Goal: Task Accomplishment & Management: Manage account settings

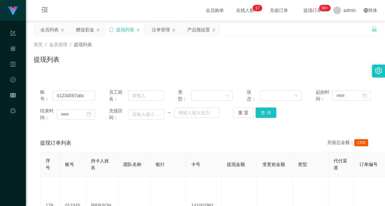
click at [88, 73] on div "首页 / 会员管理 / 提现列表 / 提现列表" at bounding box center [205, 55] width 359 height 38
click at [83, 28] on div "赠送彩金" at bounding box center [85, 30] width 18 height 12
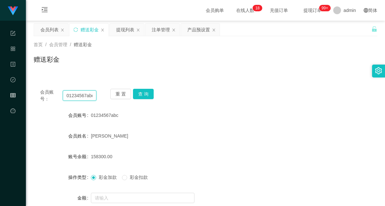
click at [84, 96] on input "01234567abc" at bounding box center [80, 95] width 34 height 10
paste input "Xiaoyuuu"
type input "Xiaoyuuu"
click at [142, 94] on button "查 询" at bounding box center [143, 94] width 21 height 10
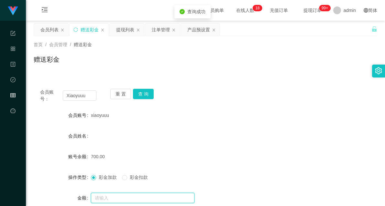
click at [124, 196] on input "text" at bounding box center [142, 198] width 103 height 10
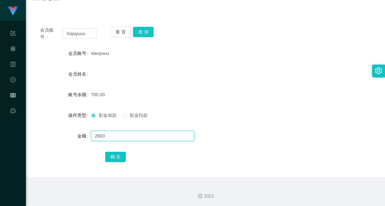
scroll to position [63, 0]
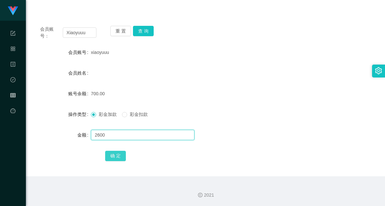
type input "2600"
click at [115, 153] on button "确 定" at bounding box center [115, 156] width 21 height 10
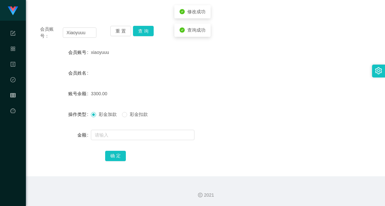
click at [269, 86] on form "会员账号 xiaoyuuu 会员姓名 账号余额 3300.00 操作类型 彩金加款 彩金扣款 金额 确 定" at bounding box center [205, 104] width 343 height 116
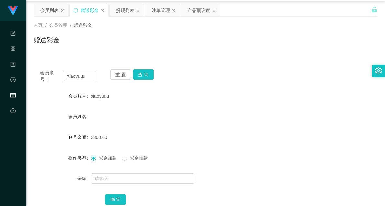
scroll to position [0, 0]
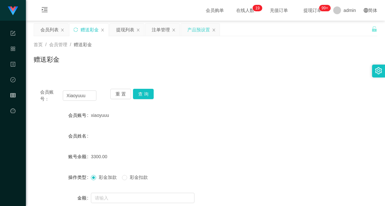
click at [199, 31] on div "产品预设置" at bounding box center [198, 30] width 23 height 12
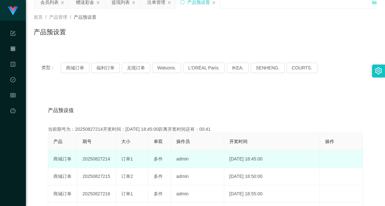
scroll to position [36, 0]
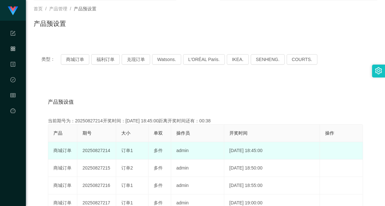
drag, startPoint x: 102, startPoint y: 150, endPoint x: 115, endPoint y: 150, distance: 13.6
click at [115, 150] on td "20250827214" at bounding box center [96, 150] width 39 height 17
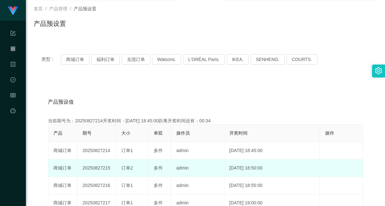
drag, startPoint x: 101, startPoint y: 167, endPoint x: 111, endPoint y: 165, distance: 10.2
click at [111, 165] on td "20250827215" at bounding box center [96, 168] width 39 height 17
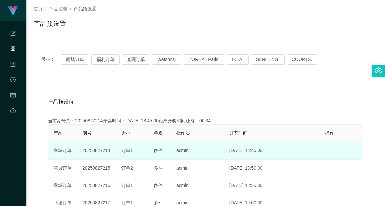
click at [107, 149] on td "20250827214" at bounding box center [96, 150] width 39 height 17
drag, startPoint x: 101, startPoint y: 149, endPoint x: 108, endPoint y: 151, distance: 6.9
click at [108, 151] on td "20250827214" at bounding box center [96, 150] width 39 height 17
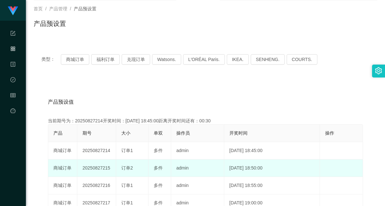
drag, startPoint x: 101, startPoint y: 168, endPoint x: 110, endPoint y: 168, distance: 8.7
click at [110, 168] on td "20250827215" at bounding box center [96, 168] width 39 height 17
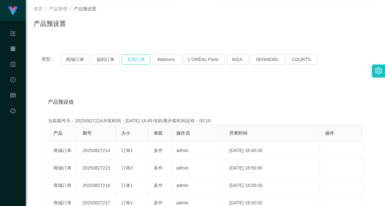
click at [141, 60] on button "兑现订单" at bounding box center [136, 59] width 28 height 10
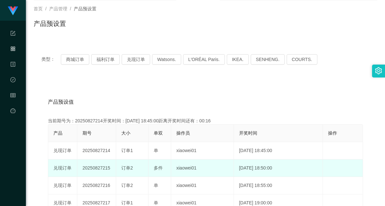
click at [131, 166] on span "订单2" at bounding box center [127, 167] width 12 height 5
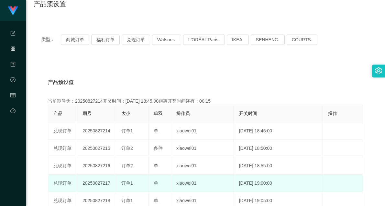
scroll to position [72, 0]
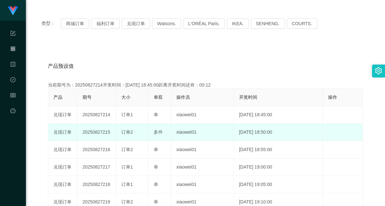
drag, startPoint x: 121, startPoint y: 131, endPoint x: 162, endPoint y: 131, distance: 41.0
click at [162, 131] on tr "兑现订单 20250827215 订单2 多件 xiaowei01 [DATE] 18:50:00 编 辑 限制投注" at bounding box center [205, 132] width 314 height 17
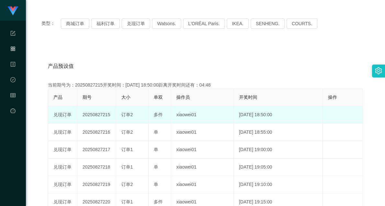
click at [134, 111] on div "订单2" at bounding box center [132, 114] width 22 height 7
drag, startPoint x: 122, startPoint y: 113, endPoint x: 164, endPoint y: 112, distance: 42.4
click at [164, 112] on tr "兑现订单 20250827215 订单2 多件 xiaowei01 [DATE] 18:50:00 编 辑 限制投注" at bounding box center [205, 114] width 314 height 17
click at [135, 114] on div "订单2" at bounding box center [132, 114] width 22 height 7
drag, startPoint x: 121, startPoint y: 115, endPoint x: 162, endPoint y: 112, distance: 41.1
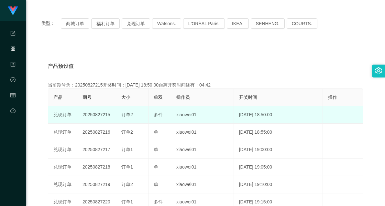
click at [162, 112] on tr "兑现订单 20250827215 订单2 多件 xiaowei01 [DATE] 18:50:00 编 辑 限制投注" at bounding box center [205, 114] width 314 height 17
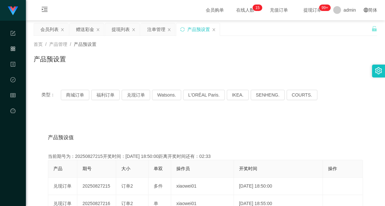
scroll to position [0, 0]
click at [153, 29] on div "注单管理" at bounding box center [156, 30] width 18 height 12
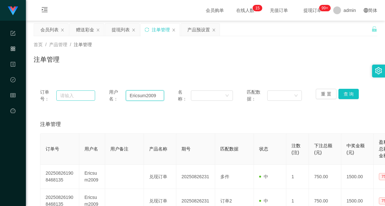
drag, startPoint x: 157, startPoint y: 94, endPoint x: 90, endPoint y: 93, distance: 67.2
click at [90, 93] on div "订单号： 用户名： Ericsum2009 名称： 匹配数据： 重 置 查 询" at bounding box center [205, 96] width 330 height 14
paste input "Xiaoyuuu"
type input "Xiaoyuuu"
click at [340, 94] on button "查 询" at bounding box center [348, 94] width 21 height 10
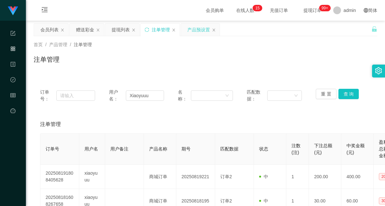
click at [197, 29] on div "产品预设置" at bounding box center [198, 30] width 23 height 12
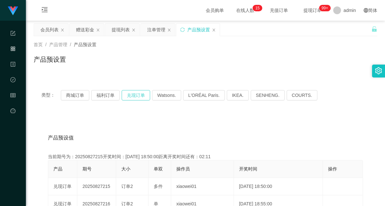
click at [133, 99] on button "兑现订单" at bounding box center [136, 95] width 28 height 10
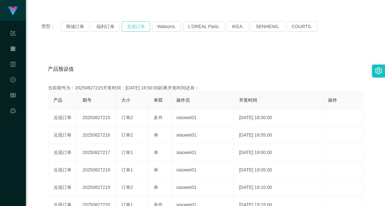
scroll to position [72, 0]
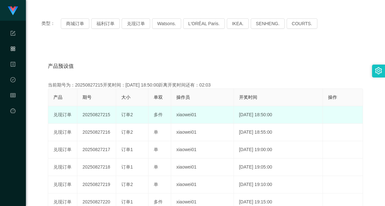
drag, startPoint x: 120, startPoint y: 114, endPoint x: 166, endPoint y: 112, distance: 45.6
click at [166, 112] on tr "兑现订单 20250827215 订单2 多件 xiaowei01 [DATE] 18:50:00 编 辑 限制投注" at bounding box center [205, 114] width 314 height 17
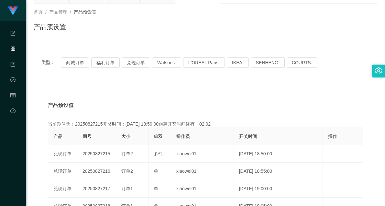
scroll to position [0, 0]
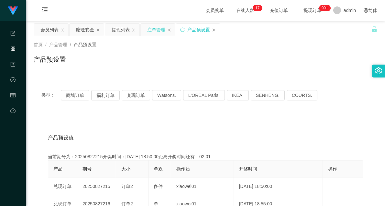
click at [161, 31] on div "注单管理" at bounding box center [156, 30] width 18 height 12
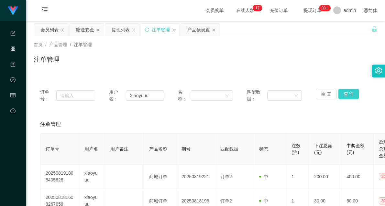
click at [344, 94] on button "查 询" at bounding box center [348, 94] width 21 height 10
click at [345, 93] on button "查 询" at bounding box center [348, 94] width 21 height 10
click at [344, 95] on button "查 询" at bounding box center [348, 94] width 21 height 10
click at [344, 94] on button "查 询" at bounding box center [348, 94] width 21 height 10
click at [350, 94] on button "查 询" at bounding box center [348, 94] width 21 height 10
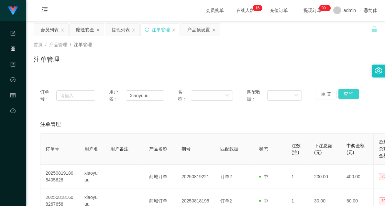
click at [349, 94] on button "查 询" at bounding box center [348, 94] width 21 height 10
click at [343, 91] on button "查 询" at bounding box center [348, 94] width 21 height 10
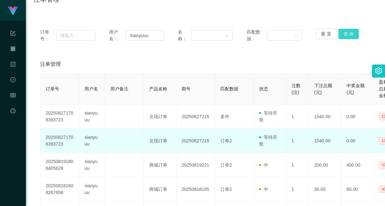
scroll to position [72, 0]
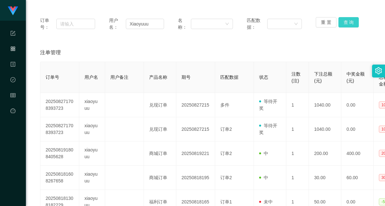
click at [343, 24] on button "查 询" at bounding box center [348, 22] width 21 height 10
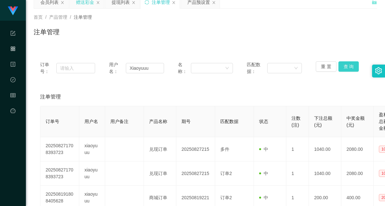
scroll to position [0, 0]
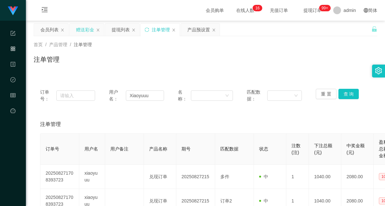
click at [87, 30] on div "赠送彩金" at bounding box center [85, 30] width 18 height 12
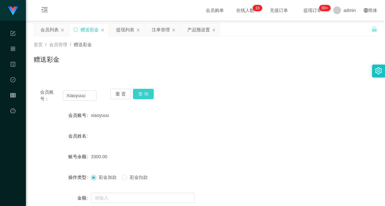
click at [141, 94] on button "查 询" at bounding box center [143, 94] width 21 height 10
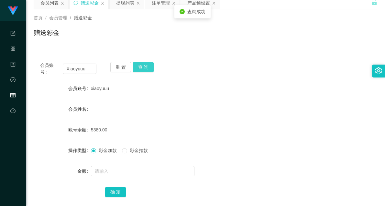
scroll to position [63, 0]
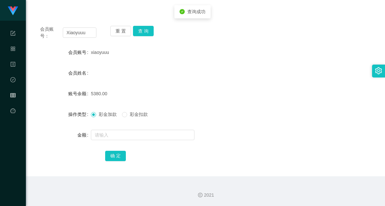
click at [139, 113] on span "彩金扣款" at bounding box center [138, 114] width 23 height 5
click at [118, 135] on input "text" at bounding box center [142, 135] width 103 height 10
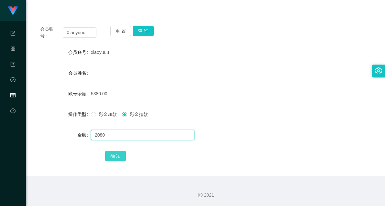
type input "2080"
click at [118, 154] on button "确 定" at bounding box center [115, 156] width 21 height 10
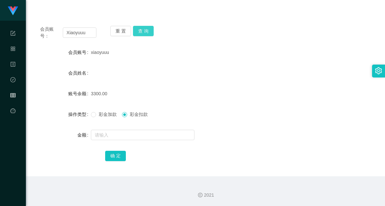
click at [146, 30] on button "查 询" at bounding box center [143, 31] width 21 height 10
click at [81, 31] on input "Xiaoyuuu" at bounding box center [80, 32] width 34 height 10
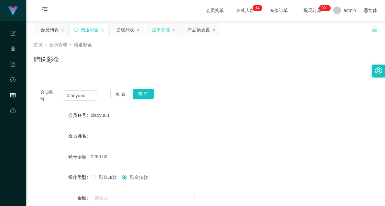
click at [159, 27] on div "注单管理" at bounding box center [161, 30] width 18 height 12
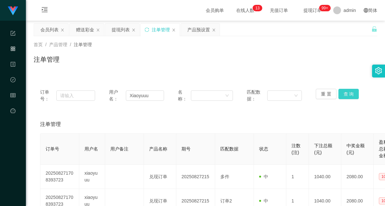
click at [350, 94] on button "查 询" at bounding box center [348, 94] width 21 height 10
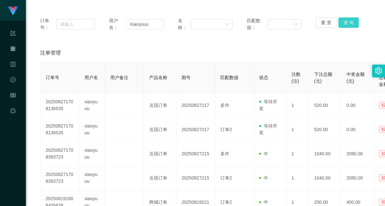
scroll to position [72, 0]
click at [346, 22] on button "查 询" at bounding box center [348, 22] width 21 height 10
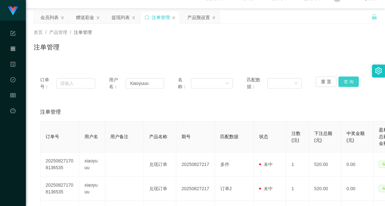
scroll to position [0, 0]
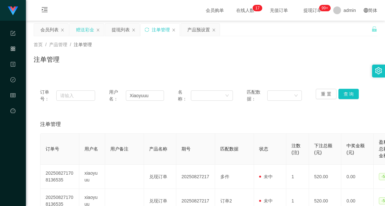
click at [79, 33] on div "赠送彩金" at bounding box center [85, 30] width 18 height 12
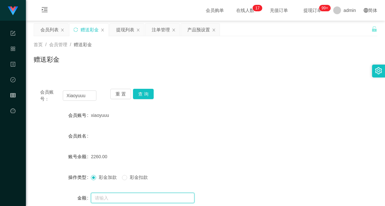
drag, startPoint x: 113, startPoint y: 198, endPoint x: 108, endPoint y: 192, distance: 8.5
click at [112, 198] on input "text" at bounding box center [142, 198] width 103 height 10
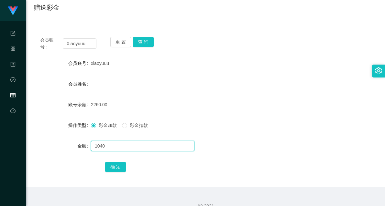
scroll to position [63, 0]
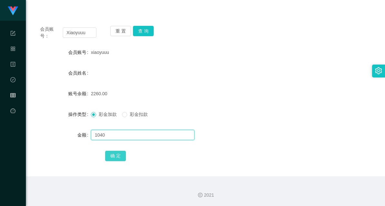
type input "1040"
click at [114, 159] on button "确 定" at bounding box center [115, 156] width 21 height 10
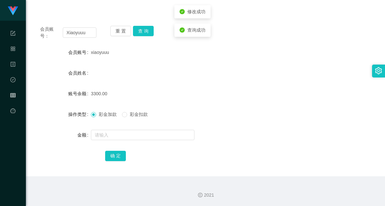
click at [254, 79] on form "会员账号 xiaoyuuu 会员姓名 账号余额 3300.00 操作类型 彩金加款 彩金扣款 金额 确 定" at bounding box center [205, 104] width 343 height 116
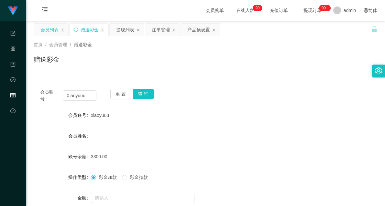
click at [41, 30] on div "会员列表" at bounding box center [49, 30] width 18 height 12
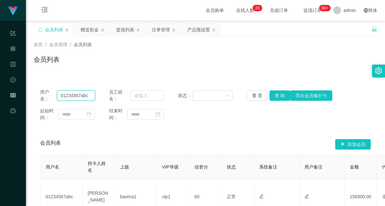
click at [77, 95] on input "01234567abc" at bounding box center [76, 95] width 38 height 10
paste input "Xiaoyuuu"
type input "Xiaoyuuu"
drag, startPoint x: 278, startPoint y: 94, endPoint x: 303, endPoint y: 66, distance: 37.3
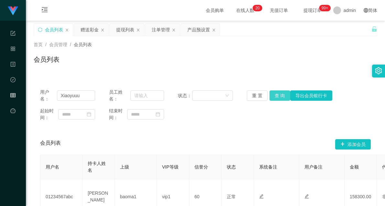
click at [278, 94] on button "查 询" at bounding box center [279, 95] width 21 height 10
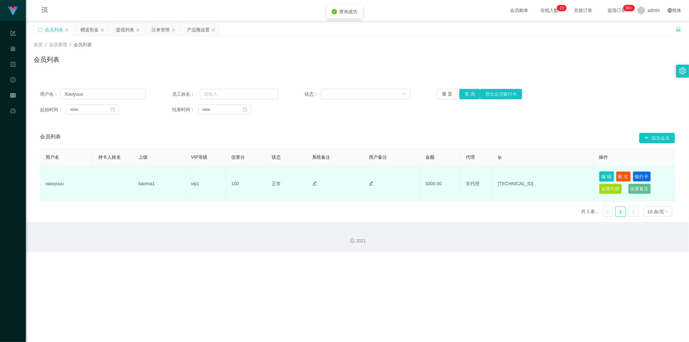
click at [384, 176] on button "编 辑" at bounding box center [606, 176] width 15 height 10
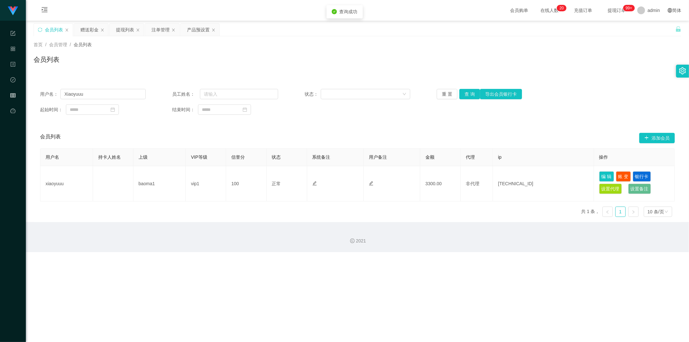
type input "xiaoyuuu"
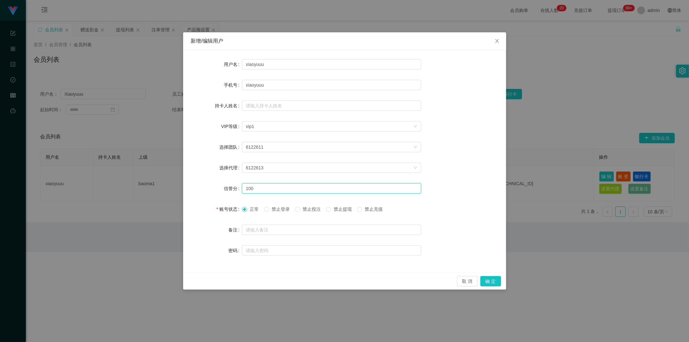
drag, startPoint x: 261, startPoint y: 187, endPoint x: 225, endPoint y: 189, distance: 35.9
click at [225, 189] on div "信誉分 100" at bounding box center [345, 188] width 308 height 13
type input "80"
click at [384, 206] on button "确 定" at bounding box center [491, 281] width 21 height 10
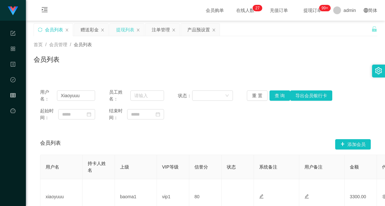
click at [132, 32] on div "提现列表" at bounding box center [125, 30] width 18 height 12
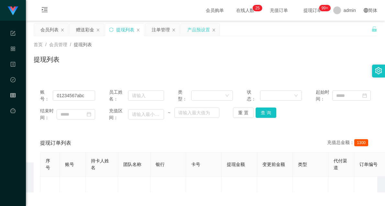
click at [199, 30] on div "产品预设置" at bounding box center [198, 30] width 23 height 12
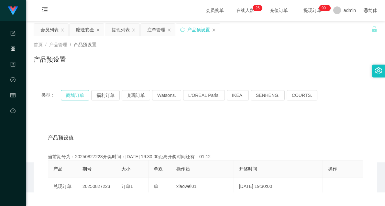
click at [87, 96] on button "商城订单" at bounding box center [75, 95] width 28 height 10
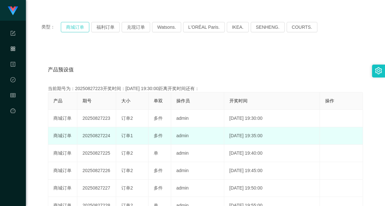
scroll to position [72, 0]
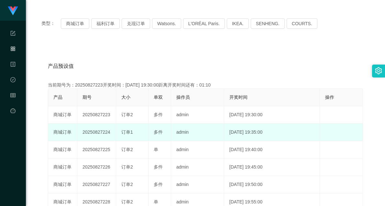
drag, startPoint x: 122, startPoint y: 113, endPoint x: 141, endPoint y: 127, distance: 23.9
click at [141, 127] on tbody "商城订单 20250827223 订单2 多件 admin [DATE] 19:30:00 编 辑 限制投注 商城订单 20250827224 订单1 多件 …" at bounding box center [205, 193] width 314 height 175
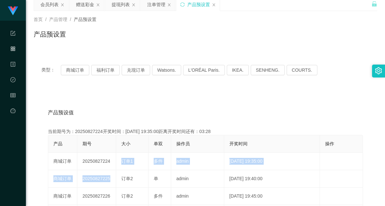
scroll to position [0, 0]
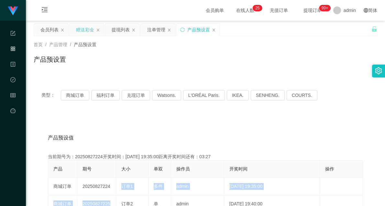
click at [83, 28] on div "赠送彩金" at bounding box center [85, 30] width 18 height 12
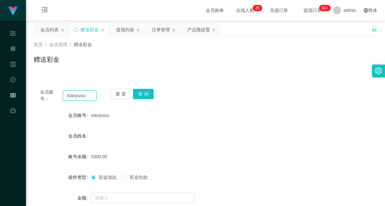
click at [80, 94] on input "Xiaoyuuu" at bounding box center [80, 95] width 34 height 10
type input "6581494161"
click at [139, 90] on button "查 询" at bounding box center [143, 94] width 21 height 10
click at [196, 31] on div "产品预设置" at bounding box center [198, 30] width 23 height 12
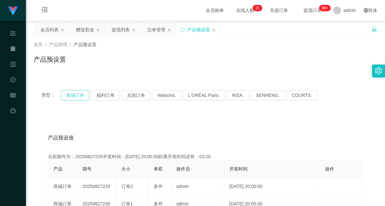
click at [73, 98] on button "商城订单" at bounding box center [75, 95] width 28 height 10
click at [82, 25] on div "赠送彩金" at bounding box center [85, 30] width 18 height 12
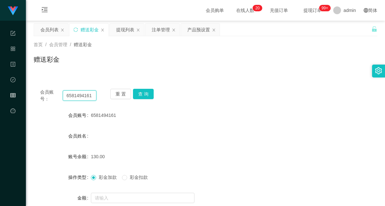
click at [72, 96] on input "6581494161" at bounding box center [80, 95] width 34 height 10
type input "84545680"
click at [140, 92] on button "查 询" at bounding box center [143, 94] width 21 height 10
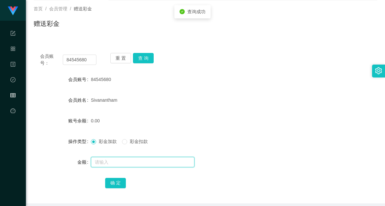
drag, startPoint x: 111, startPoint y: 163, endPoint x: 108, endPoint y: 160, distance: 4.8
click at [111, 163] on input "text" at bounding box center [142, 162] width 103 height 10
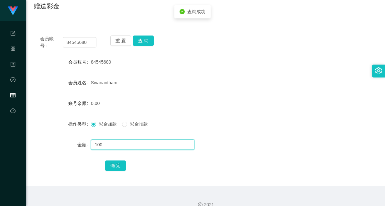
scroll to position [63, 0]
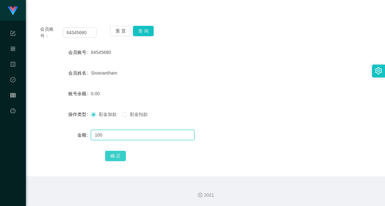
type input "100"
drag, startPoint x: 113, startPoint y: 154, endPoint x: 117, endPoint y: 128, distance: 26.4
click at [113, 154] on button "确 定" at bounding box center [115, 156] width 21 height 10
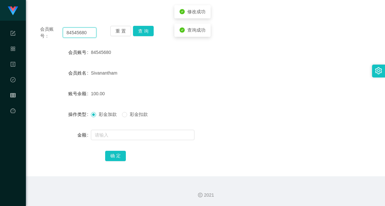
click at [73, 32] on input "84545680" at bounding box center [80, 32] width 34 height 10
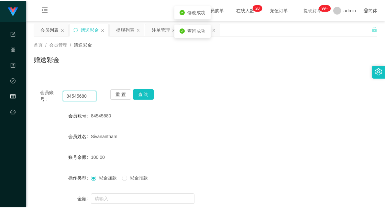
scroll to position [0, 0]
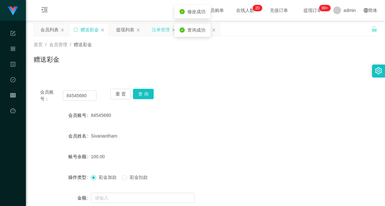
click at [157, 30] on div "注单管理" at bounding box center [161, 30] width 18 height 12
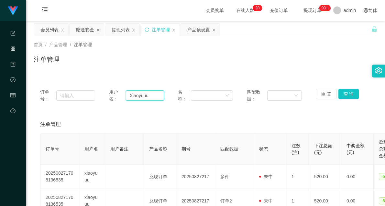
drag, startPoint x: 155, startPoint y: 96, endPoint x: 104, endPoint y: 96, distance: 50.7
click at [104, 96] on div "订单号： 用户名： Xiaoyuuu 名称： 匹配数据： 重 置 查 询" at bounding box center [205, 96] width 330 height 14
paste input "84545680"
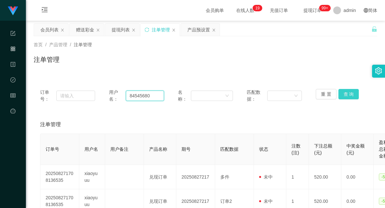
type input "84545680"
click at [348, 96] on button "查 询" at bounding box center [348, 94] width 21 height 10
drag, startPoint x: 154, startPoint y: 96, endPoint x: 119, endPoint y: 94, distance: 35.6
click at [119, 94] on div "用户名： 84545680" at bounding box center [136, 96] width 55 height 14
click at [347, 94] on button "查 询" at bounding box center [348, 94] width 21 height 10
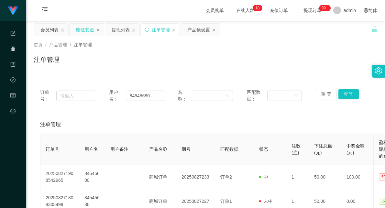
click at [86, 30] on div "赠送彩金" at bounding box center [85, 30] width 18 height 12
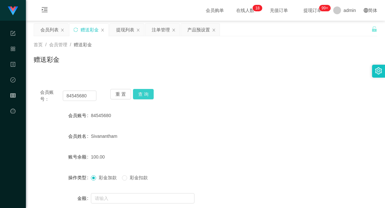
click at [143, 95] on button "查 询" at bounding box center [143, 94] width 21 height 10
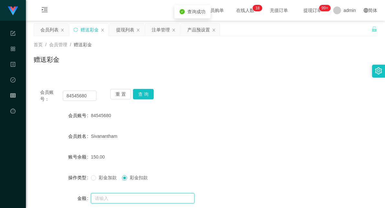
drag, startPoint x: 123, startPoint y: 197, endPoint x: 119, endPoint y: 196, distance: 4.8
click at [123, 197] on input "text" at bounding box center [142, 198] width 103 height 10
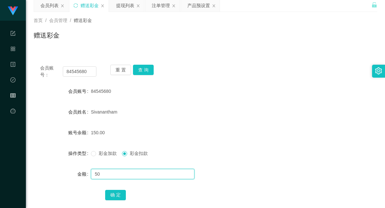
scroll to position [62, 0]
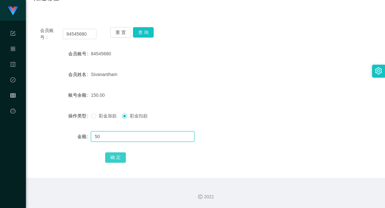
type input "50"
drag, startPoint x: 117, startPoint y: 157, endPoint x: 126, endPoint y: 154, distance: 9.5
click at [117, 157] on button "确 定" at bounding box center [115, 157] width 21 height 10
